Goal: Task Accomplishment & Management: Complete application form

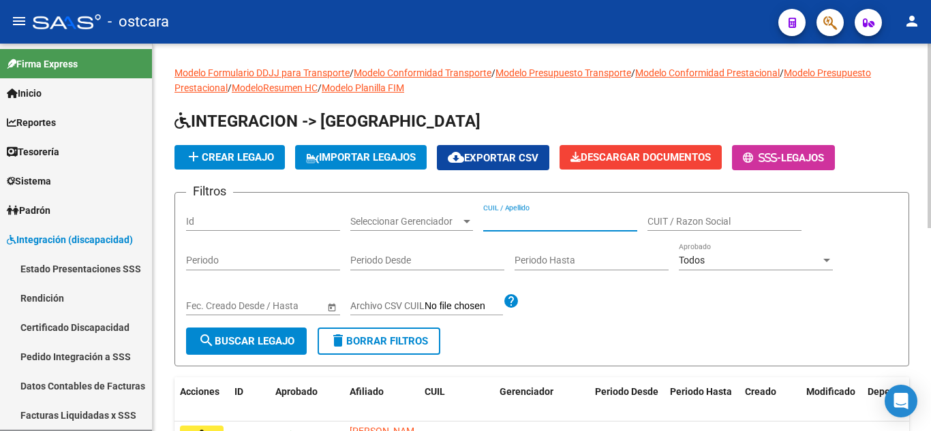
click at [533, 226] on input "CUIL / Apellido" at bounding box center [560, 222] width 154 height 12
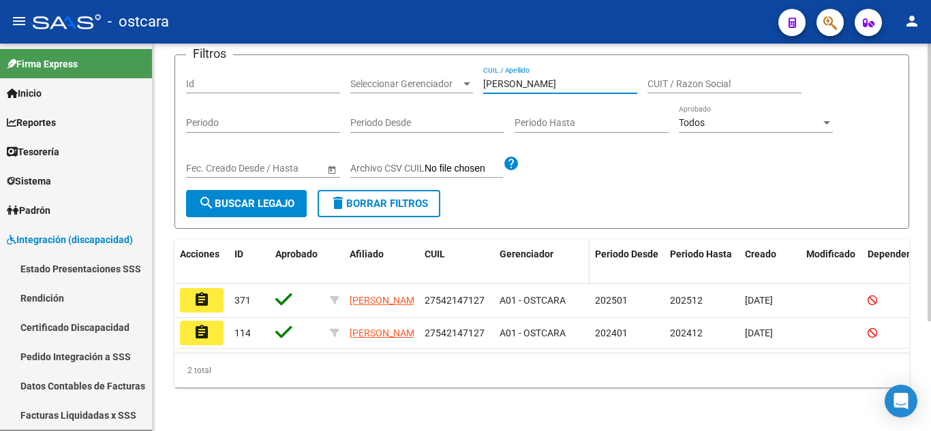
scroll to position [153, 0]
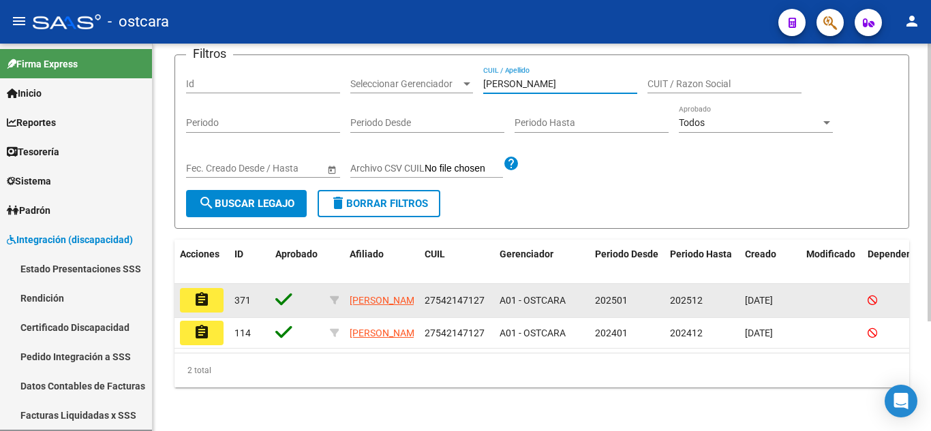
type input "[PERSON_NAME]"
click at [207, 292] on mat-icon "assignment" at bounding box center [202, 300] width 16 height 16
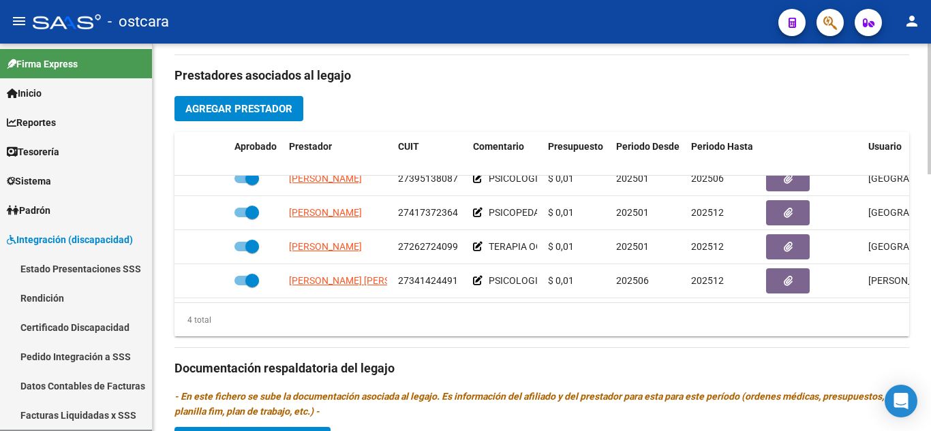
scroll to position [477, 0]
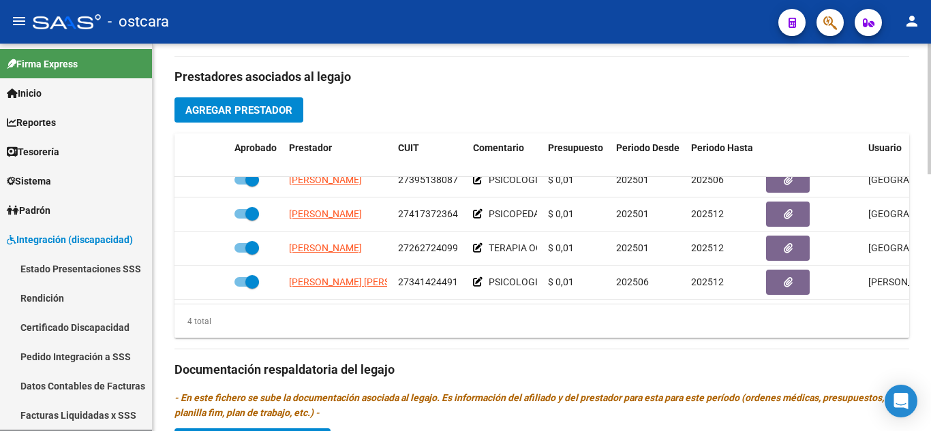
click at [262, 115] on span "Agregar Prestador" at bounding box center [238, 110] width 107 height 12
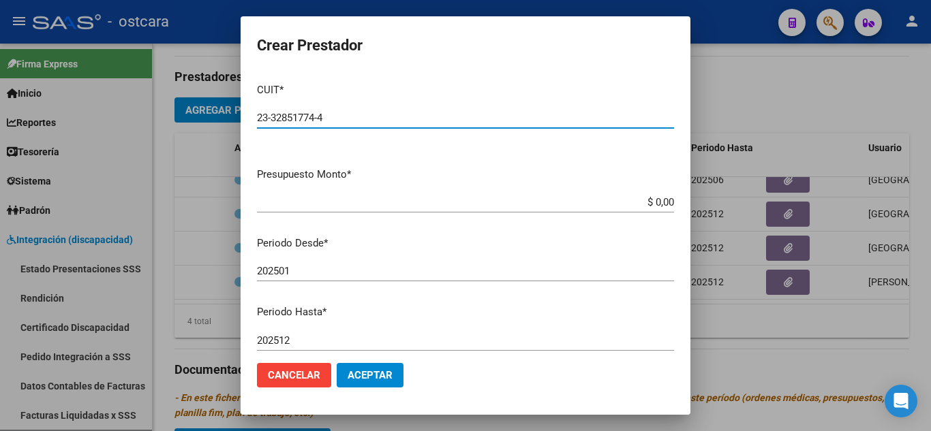
type input "23-32851774-4"
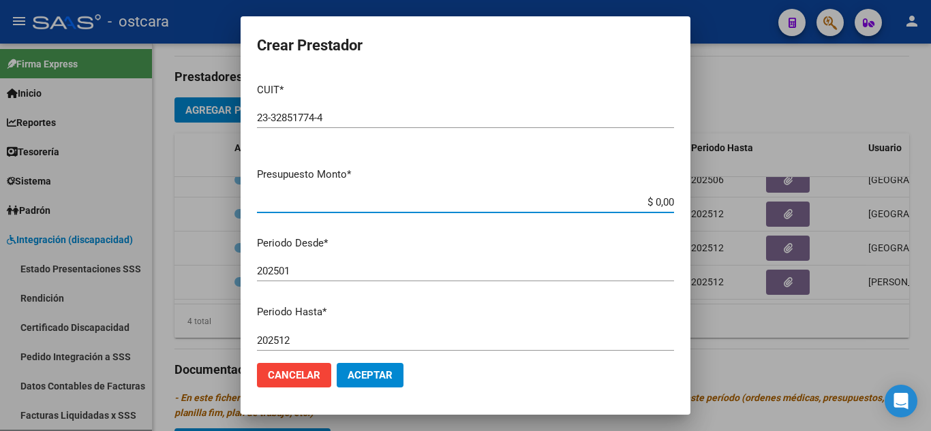
click at [662, 202] on input "$ 0,00" at bounding box center [465, 202] width 417 height 12
type input "$ 7.500,00"
click at [305, 269] on input "202501" at bounding box center [465, 271] width 417 height 12
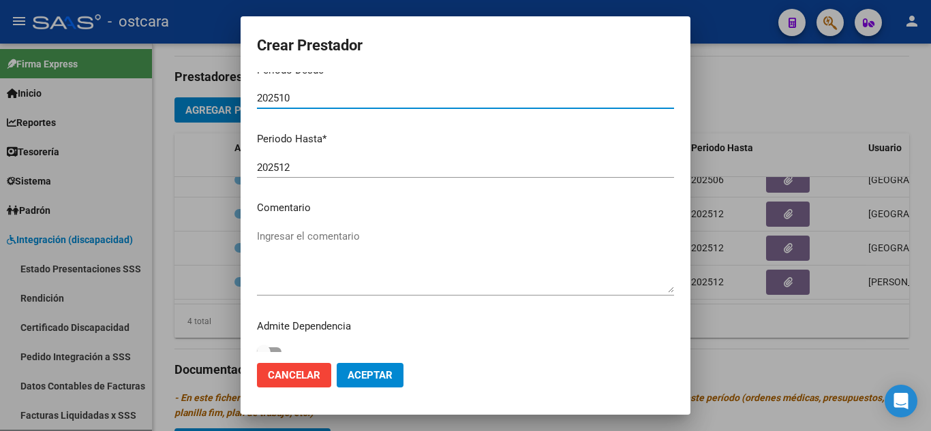
scroll to position [187, 0]
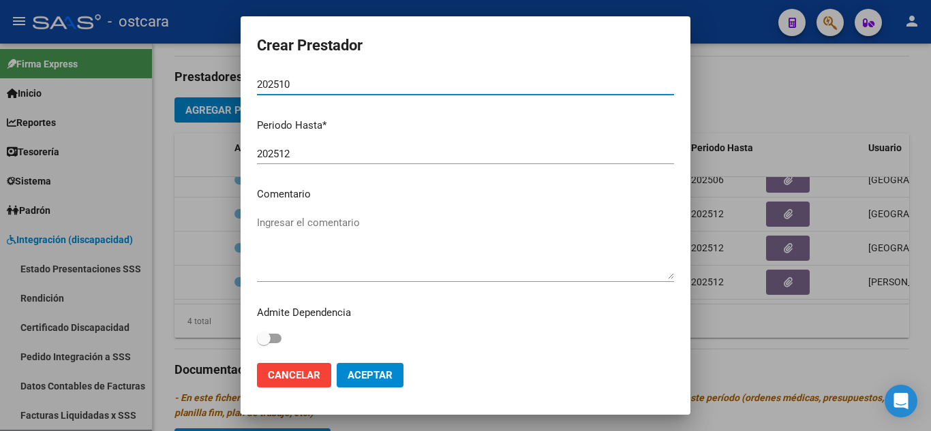
type input "202510"
click at [301, 221] on textarea "Ingresar el comentario" at bounding box center [465, 247] width 417 height 64
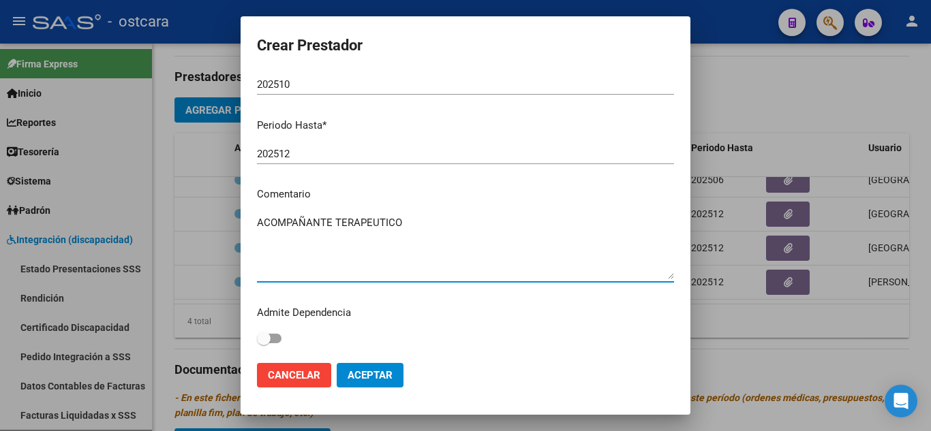
type textarea "ACOMPAÑANTE TERAPEUTICO"
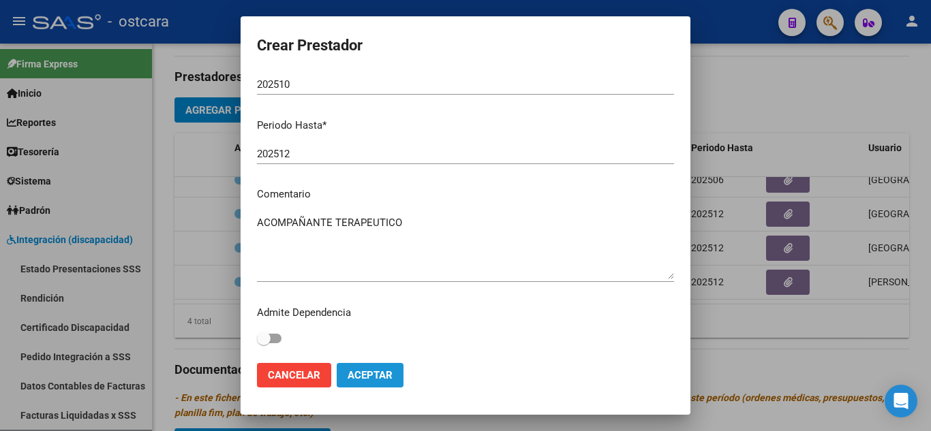
click at [369, 371] on span "Aceptar" at bounding box center [370, 375] width 45 height 12
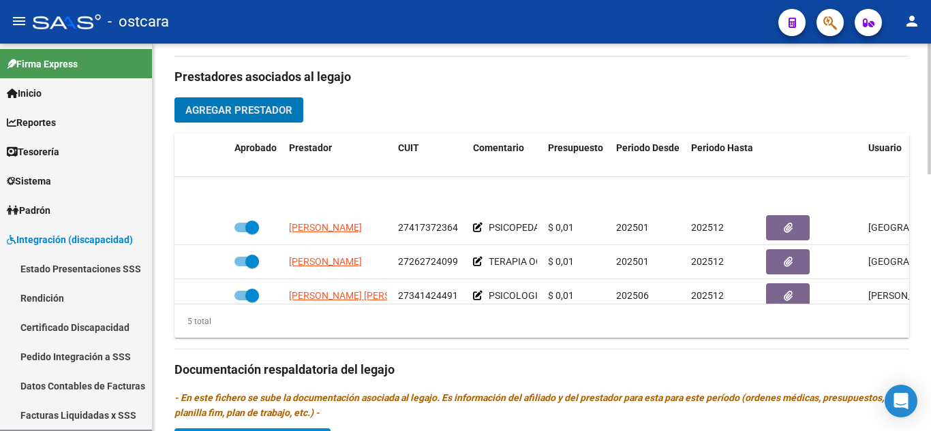
scroll to position [59, 0]
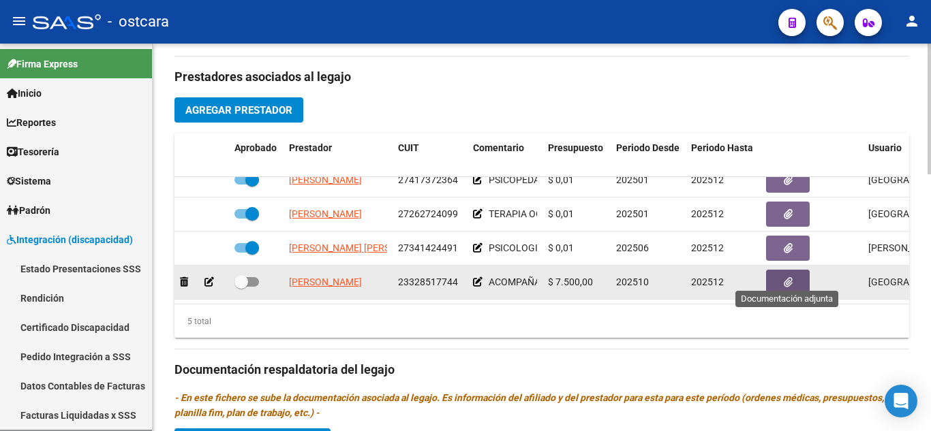
click at [795, 273] on button "button" at bounding box center [788, 282] width 44 height 25
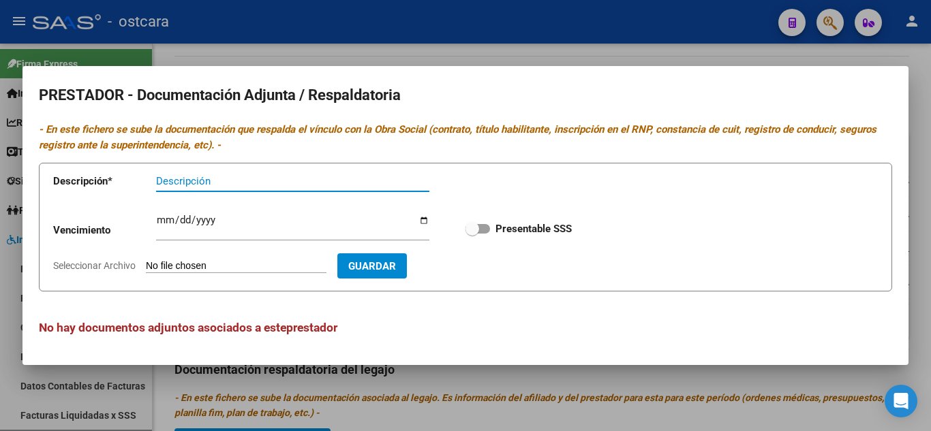
click at [920, 132] on div at bounding box center [465, 215] width 931 height 431
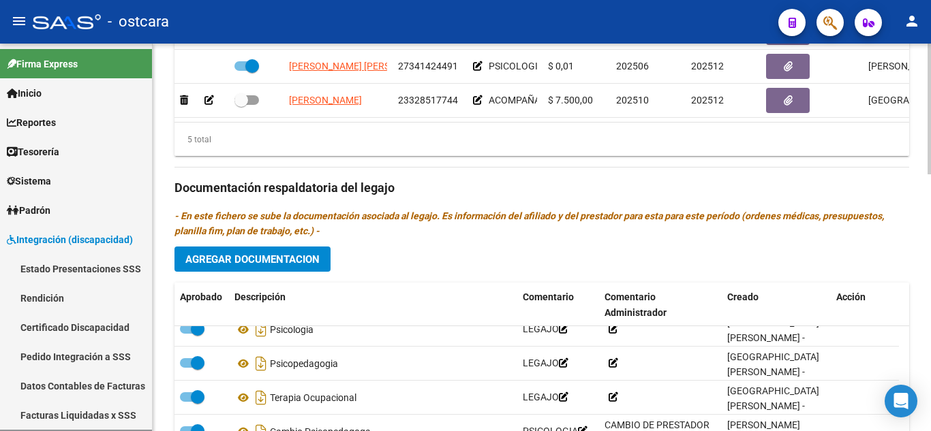
scroll to position [682, 0]
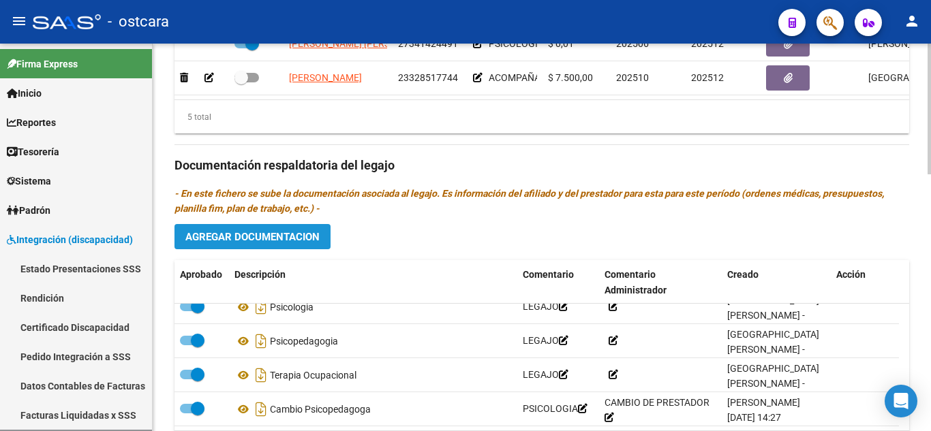
click at [262, 239] on span "Agregar Documentacion" at bounding box center [252, 237] width 134 height 12
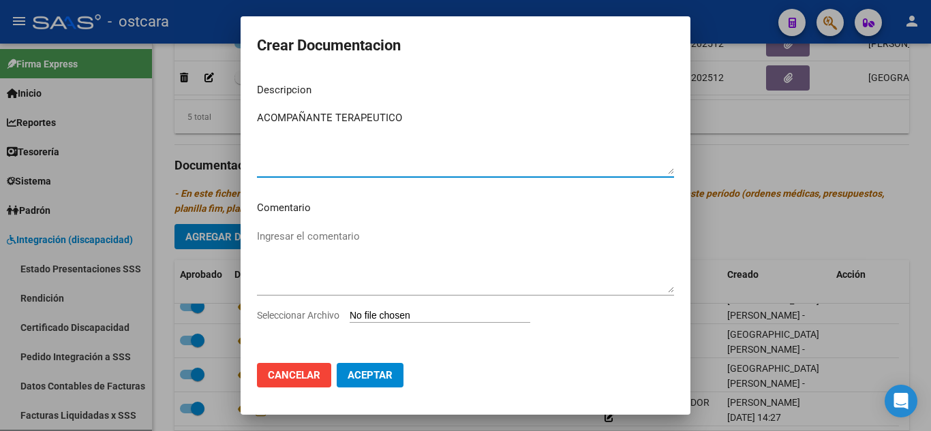
type textarea "ACOMPAÑANTE TERAPEUTICO"
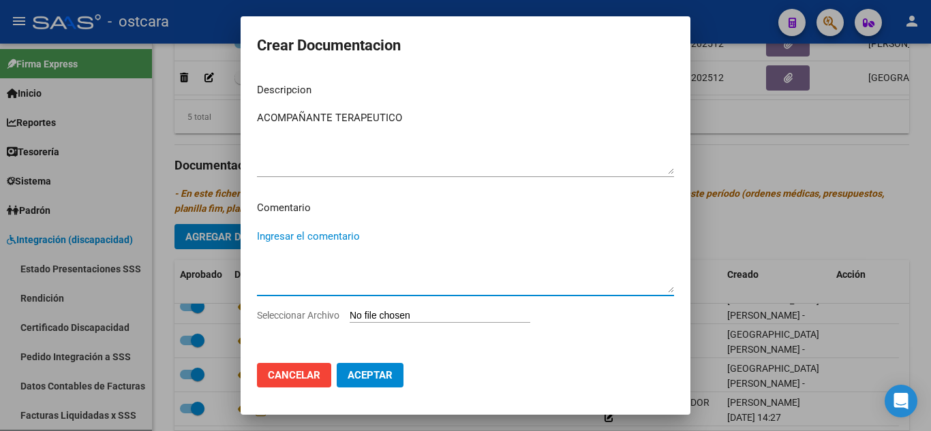
drag, startPoint x: 280, startPoint y: 125, endPoint x: 263, endPoint y: 234, distance: 111.0
click at [263, 234] on textarea "Ingresar el comentario" at bounding box center [465, 261] width 417 height 64
type textarea "LEGAJO"
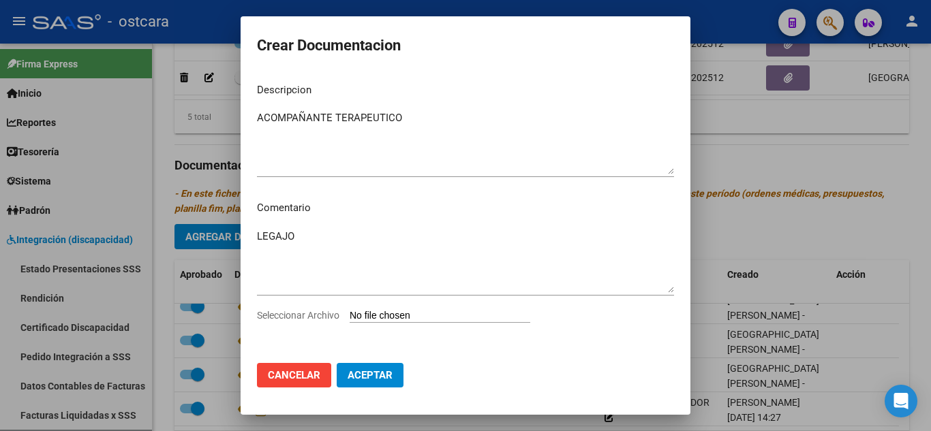
click at [448, 318] on input "Seleccionar Archivo" at bounding box center [440, 316] width 181 height 13
type input "C:\fakepath\[PERSON_NAME] AT LEGAJO [DATE].pdf"
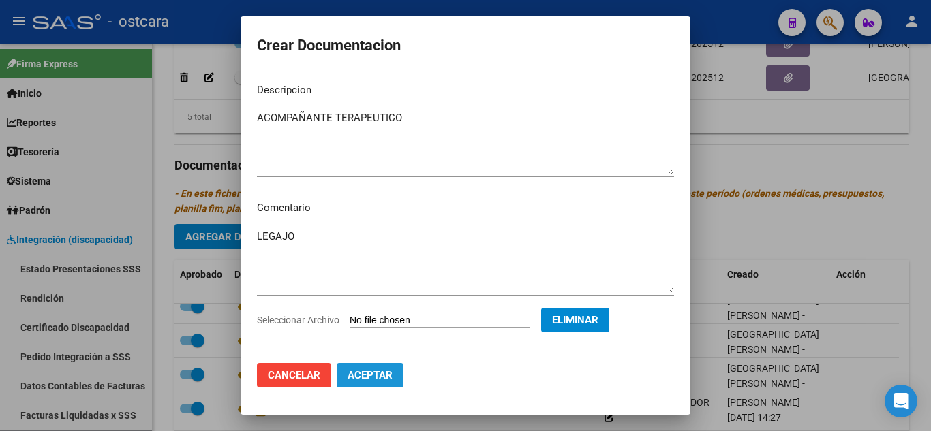
click at [372, 369] on span "Aceptar" at bounding box center [370, 375] width 45 height 12
checkbox input "false"
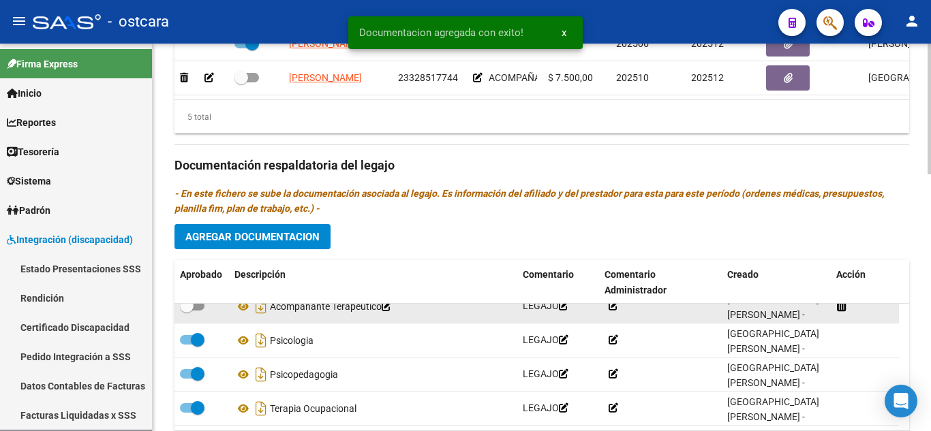
click at [613, 311] on icon at bounding box center [614, 306] width 10 height 10
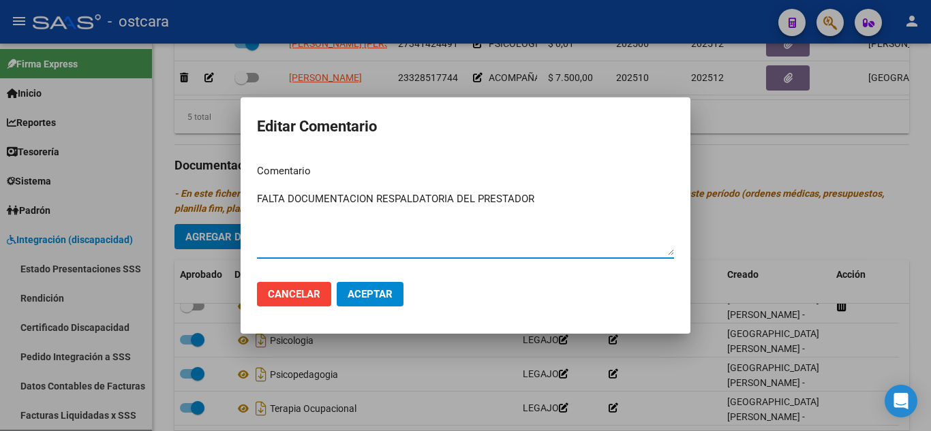
type textarea "FALTA DOCUMENTACION RESPALDATORIA DEL PRESTADOR"
click at [361, 293] on span "Aceptar" at bounding box center [370, 294] width 45 height 12
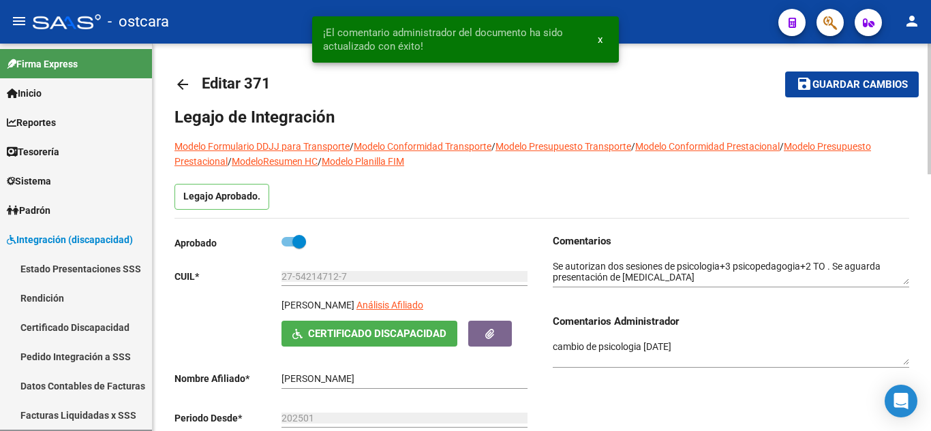
scroll to position [0, 0]
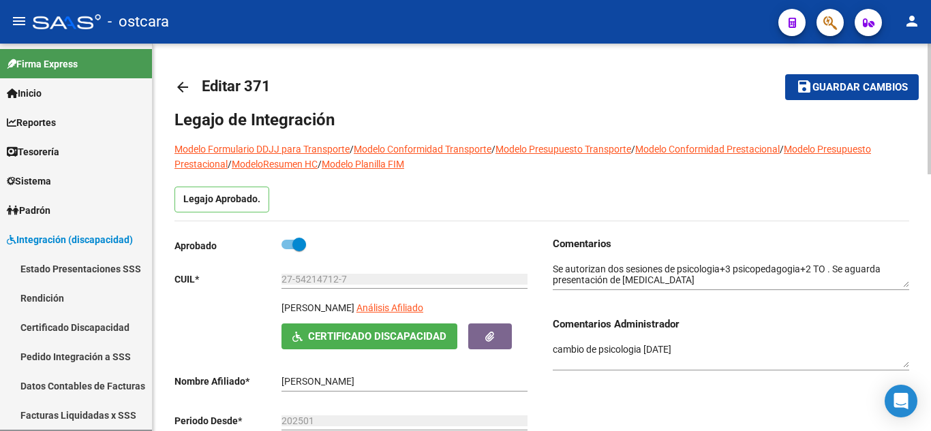
click at [855, 106] on mat-toolbar-row "save Guardar cambios" at bounding box center [841, 87] width 156 height 44
click at [836, 89] on span "Guardar cambios" at bounding box center [859, 88] width 95 height 12
click at [705, 350] on textarea "cambio de psicologia [DATE]" at bounding box center [731, 356] width 356 height 26
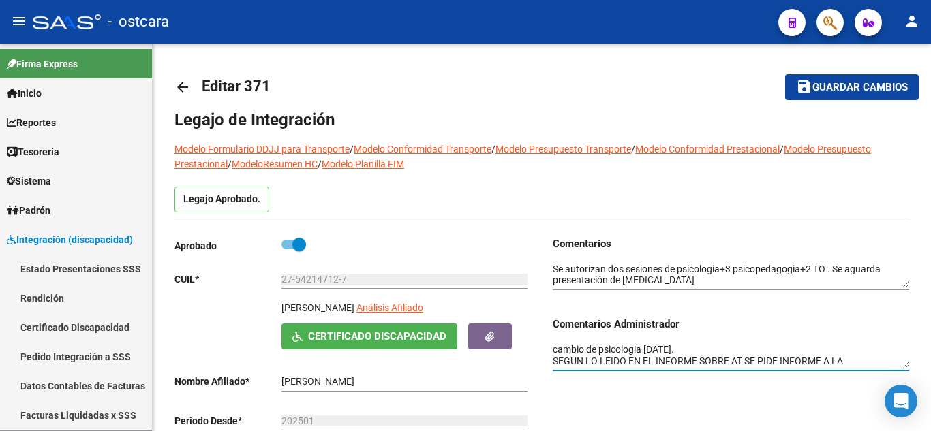
scroll to position [10, 0]
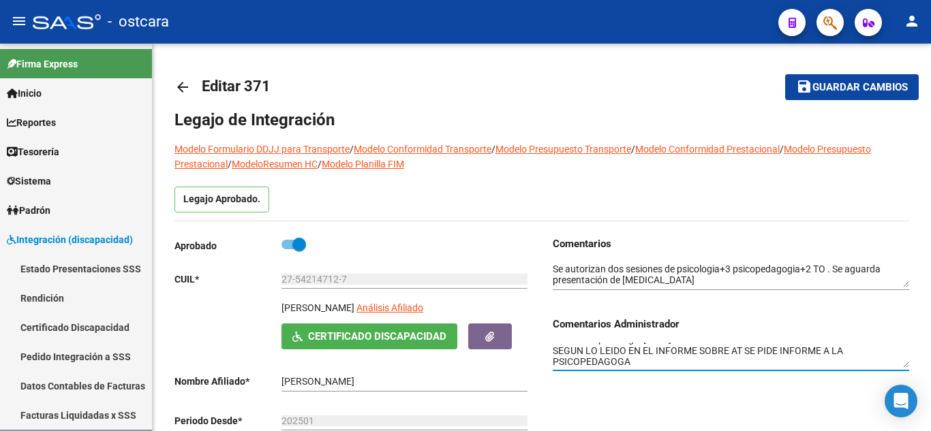
type textarea "cambio de psicologia [DATE]. SEGUN LO LEIDO EN EL INFORME SOBRE AT SE PIDE INFO…"
click at [849, 88] on span "Guardar cambios" at bounding box center [859, 88] width 95 height 12
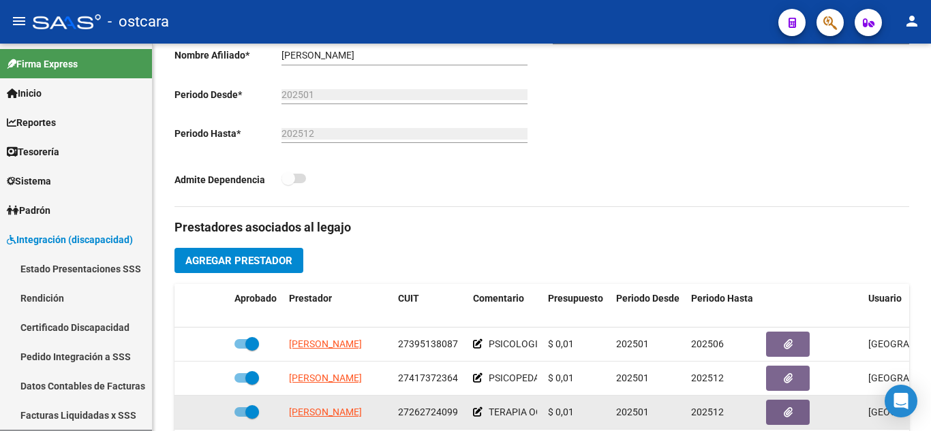
scroll to position [477, 0]
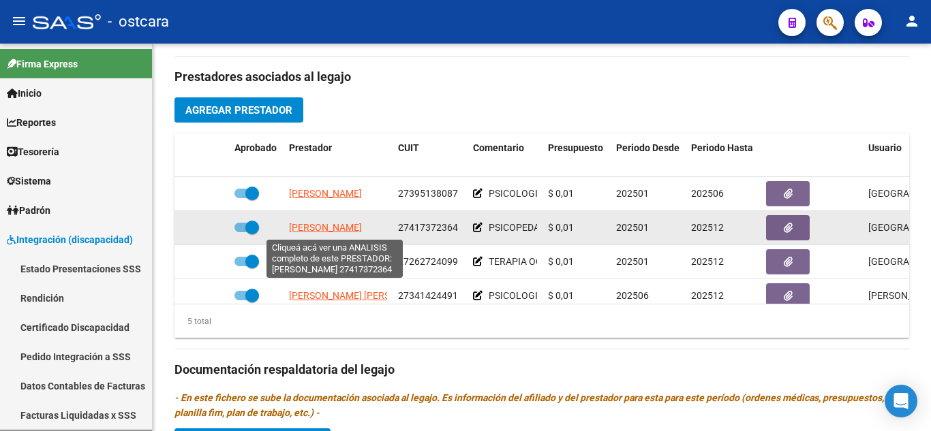
click at [350, 224] on span "[PERSON_NAME]" at bounding box center [325, 227] width 73 height 11
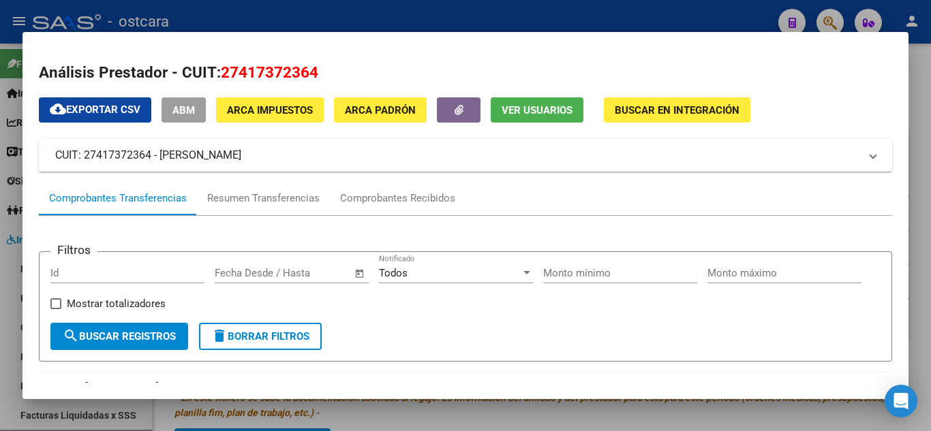
click at [542, 106] on span "Ver Usuarios" at bounding box center [537, 110] width 71 height 12
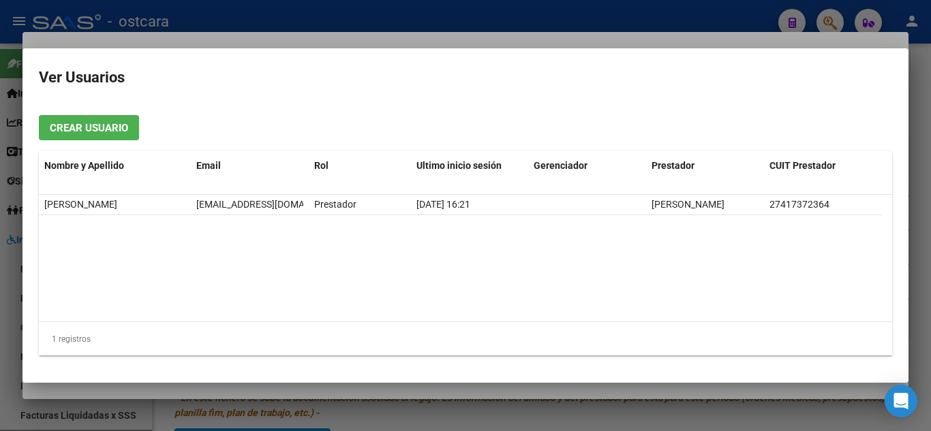
click at [919, 149] on div at bounding box center [465, 215] width 931 height 431
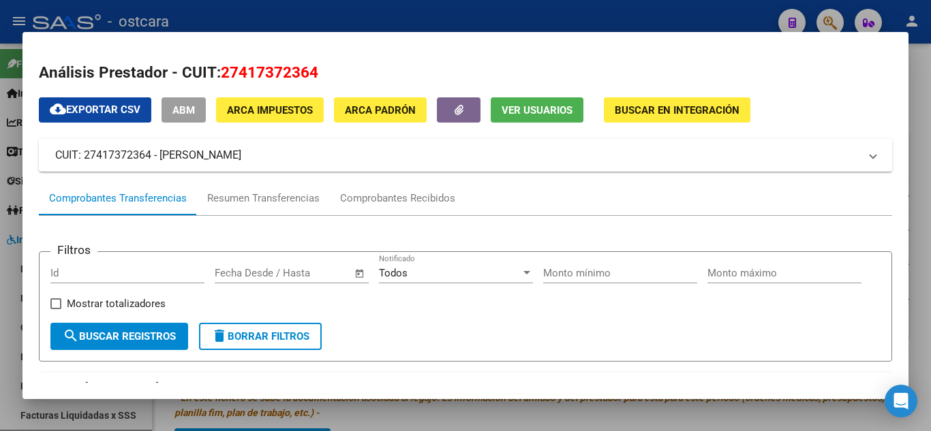
click at [919, 149] on div at bounding box center [465, 215] width 931 height 431
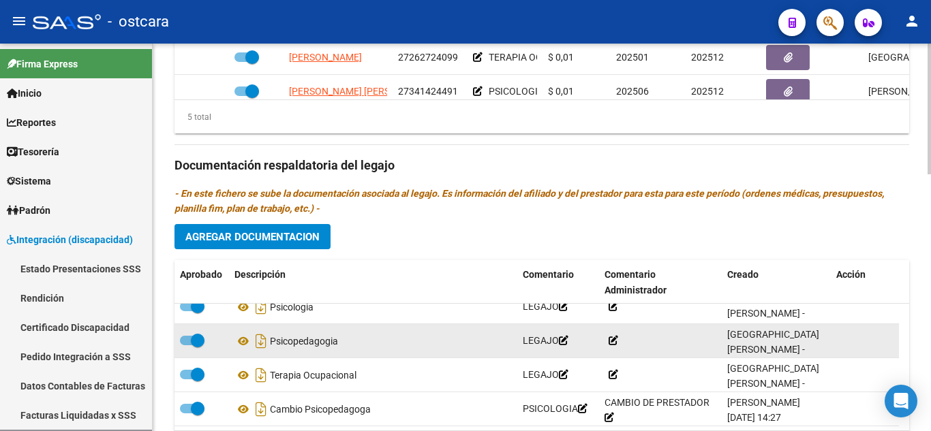
scroll to position [760, 0]
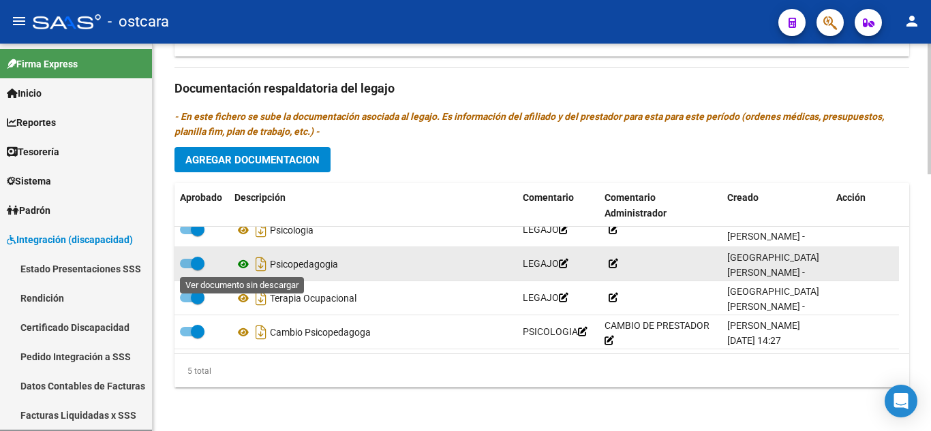
click at [243, 264] on icon at bounding box center [243, 264] width 18 height 16
